Goal: Information Seeking & Learning: Learn about a topic

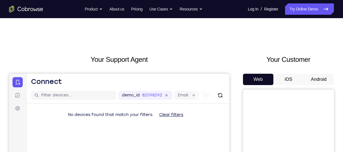
click at [316, 77] on button "Android" at bounding box center [318, 79] width 30 height 11
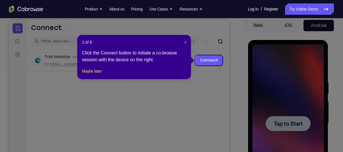
click at [183, 41] on header "1 of 8 ×" at bounding box center [134, 42] width 105 height 6
click at [184, 42] on span "×" at bounding box center [185, 42] width 2 height 5
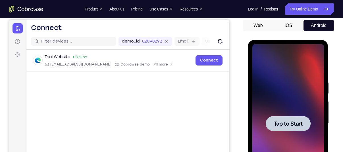
click at [284, 87] on div at bounding box center [288, 123] width 72 height 159
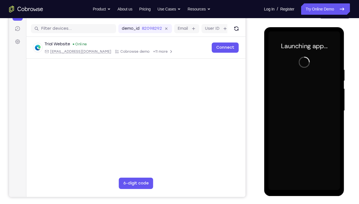
scroll to position [67, 0]
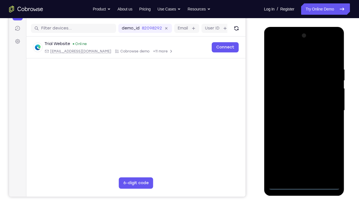
click at [303, 152] on div at bounding box center [304, 110] width 72 height 159
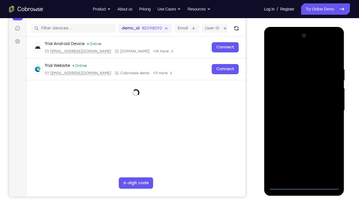
click at [328, 152] on div at bounding box center [304, 110] width 72 height 159
click at [286, 56] on div at bounding box center [304, 110] width 72 height 159
click at [332, 110] on div at bounding box center [304, 110] width 72 height 159
click at [298, 120] on div at bounding box center [304, 110] width 72 height 159
click at [292, 104] on div at bounding box center [304, 110] width 72 height 159
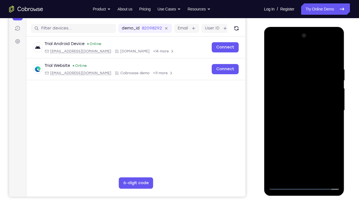
click at [291, 99] on div at bounding box center [304, 110] width 72 height 159
click at [300, 112] on div at bounding box center [304, 110] width 72 height 159
click at [304, 130] on div at bounding box center [304, 110] width 72 height 159
drag, startPoint x: 282, startPoint y: 57, endPoint x: 352, endPoint y: 56, distance: 70.4
click at [342, 56] on html "Online web based iOS Simulators and Android Emulators. Run iPhone, iPad, Mobile…" at bounding box center [304, 112] width 81 height 170
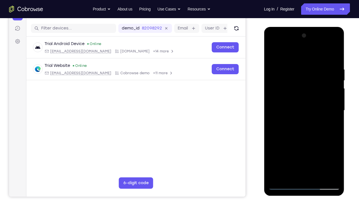
click at [302, 130] on div at bounding box center [304, 110] width 72 height 159
click at [335, 60] on div at bounding box center [304, 110] width 72 height 159
click at [337, 152] on div at bounding box center [304, 110] width 72 height 159
click at [337, 52] on div at bounding box center [304, 110] width 72 height 159
click at [285, 68] on div at bounding box center [304, 110] width 72 height 159
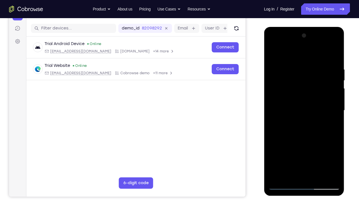
click at [281, 148] on div at bounding box center [304, 110] width 72 height 159
click at [337, 102] on div at bounding box center [304, 110] width 72 height 159
click at [336, 101] on div at bounding box center [304, 110] width 72 height 159
click at [273, 53] on div at bounding box center [304, 110] width 72 height 159
drag, startPoint x: 317, startPoint y: 105, endPoint x: 288, endPoint y: 104, distance: 29.0
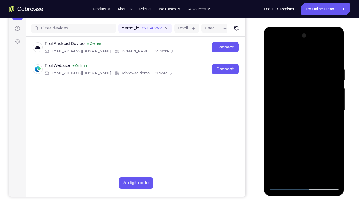
click at [288, 104] on div at bounding box center [304, 110] width 72 height 159
drag, startPoint x: 336, startPoint y: 104, endPoint x: 296, endPoint y: 105, distance: 39.5
click at [296, 105] on div at bounding box center [304, 110] width 72 height 159
drag, startPoint x: 332, startPoint y: 106, endPoint x: 294, endPoint y: 104, distance: 38.4
click at [294, 104] on div at bounding box center [304, 110] width 72 height 159
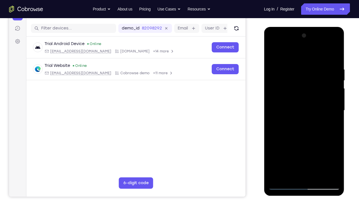
drag, startPoint x: 333, startPoint y: 107, endPoint x: 293, endPoint y: 108, distance: 40.3
click at [293, 108] on div at bounding box center [304, 110] width 72 height 159
click at [329, 122] on div at bounding box center [304, 110] width 72 height 159
drag, startPoint x: 310, startPoint y: 136, endPoint x: 310, endPoint y: 105, distance: 31.2
click at [310, 105] on div at bounding box center [304, 110] width 72 height 159
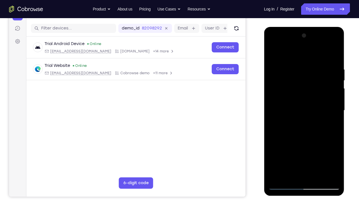
drag, startPoint x: 307, startPoint y: 151, endPoint x: 306, endPoint y: 107, distance: 44.3
click at [306, 107] on div at bounding box center [304, 110] width 72 height 159
click at [273, 52] on div at bounding box center [304, 110] width 72 height 159
drag, startPoint x: 292, startPoint y: 73, endPoint x: 289, endPoint y: 103, distance: 30.8
click at [289, 103] on div at bounding box center [304, 110] width 72 height 159
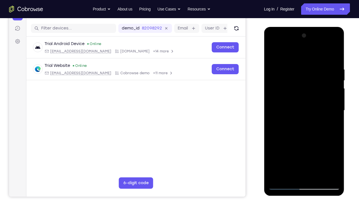
click at [276, 66] on div at bounding box center [304, 110] width 72 height 159
click at [335, 106] on div at bounding box center [304, 110] width 72 height 159
click at [293, 152] on div at bounding box center [304, 110] width 72 height 159
click at [289, 152] on div at bounding box center [304, 110] width 72 height 159
drag, startPoint x: 301, startPoint y: 162, endPoint x: 298, endPoint y: 144, distance: 18.0
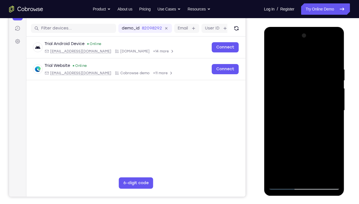
click at [298, 144] on div at bounding box center [304, 110] width 72 height 159
drag, startPoint x: 300, startPoint y: 164, endPoint x: 301, endPoint y: 136, distance: 28.1
click at [301, 136] on div at bounding box center [304, 110] width 72 height 159
drag, startPoint x: 300, startPoint y: 168, endPoint x: 301, endPoint y: 144, distance: 23.3
click at [301, 144] on div at bounding box center [304, 110] width 72 height 159
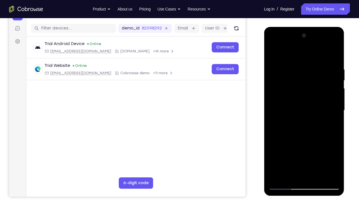
drag, startPoint x: 301, startPoint y: 162, endPoint x: 301, endPoint y: 137, distance: 25.3
click at [301, 137] on div at bounding box center [304, 110] width 72 height 159
click at [272, 152] on div at bounding box center [304, 110] width 72 height 159
drag, startPoint x: 283, startPoint y: 140, endPoint x: 285, endPoint y: 184, distance: 44.3
click at [285, 152] on div at bounding box center [304, 110] width 72 height 159
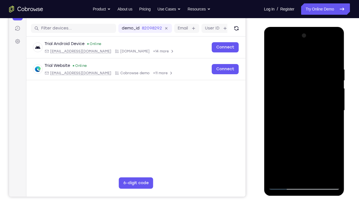
click at [291, 114] on div at bounding box center [304, 110] width 72 height 159
click at [316, 152] on div at bounding box center [304, 110] width 72 height 159
click at [331, 152] on div at bounding box center [304, 110] width 72 height 159
click at [333, 55] on div at bounding box center [304, 110] width 72 height 159
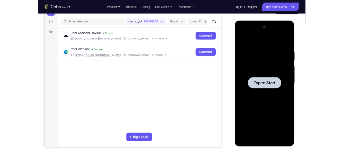
scroll to position [66, 0]
